Goal: Information Seeking & Learning: Learn about a topic

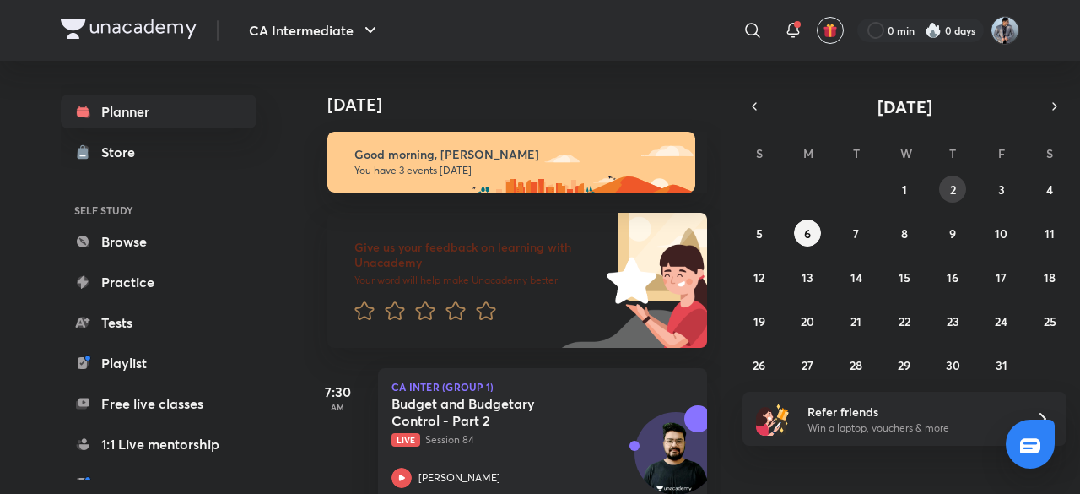
click at [943, 190] on button "2" at bounding box center [952, 189] width 27 height 27
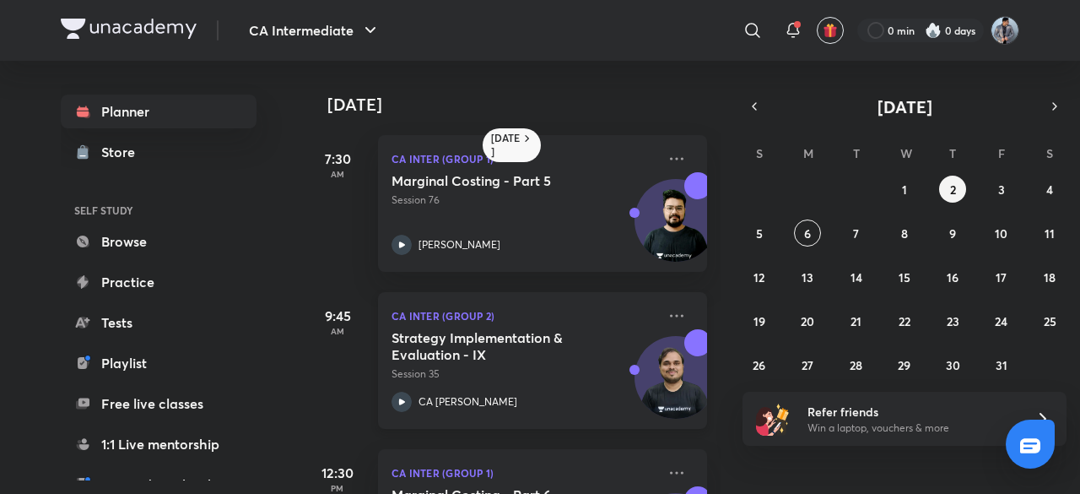
click at [547, 357] on h5 "Strategy Implementation & Evaluation - IX" at bounding box center [497, 346] width 210 height 34
